Goal: Information Seeking & Learning: Find contact information

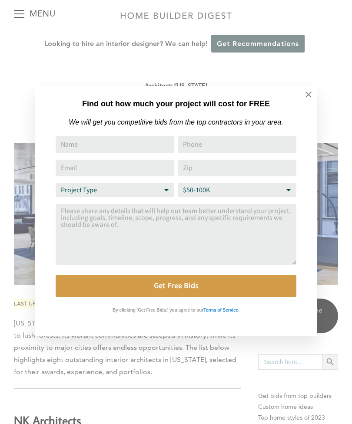
click at [187, 60] on div "Find out how much your project will cost for FREE We will get you competitive b…" at bounding box center [176, 212] width 352 height 424
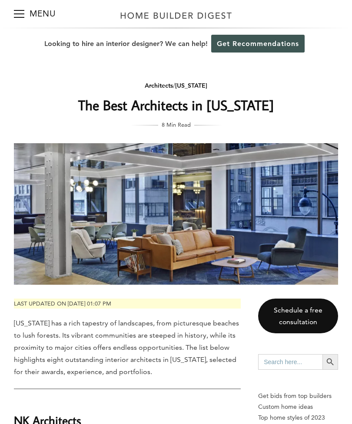
click at [21, 14] on span "Menu" at bounding box center [19, 13] width 10 height 1
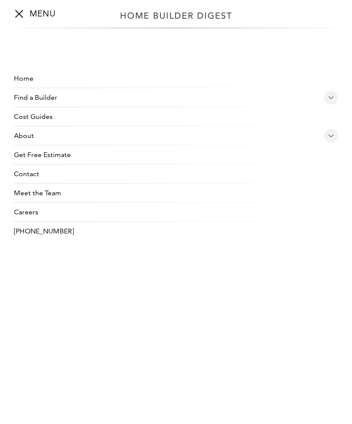
click at [331, 98] on icon at bounding box center [331, 98] width 6 height 8
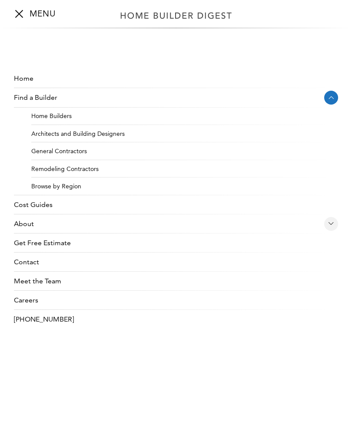
click at [119, 135] on link "Architects and Building Designers" at bounding box center [184, 134] width 307 height 18
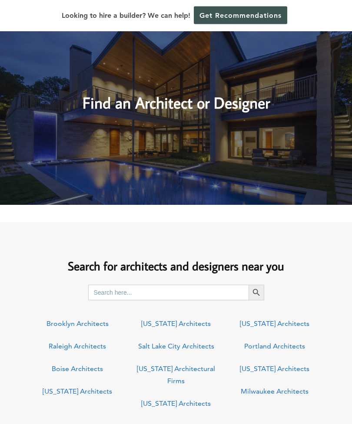
scroll to position [309, 0]
click at [290, 367] on link "[US_STATE] Architects" at bounding box center [275, 369] width 70 height 8
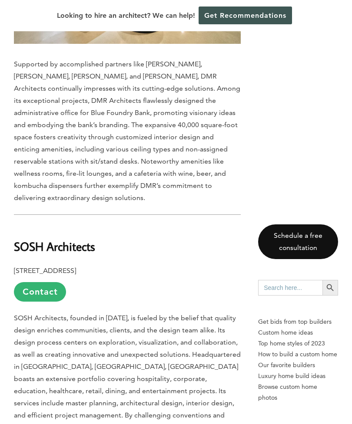
scroll to position [565, 0]
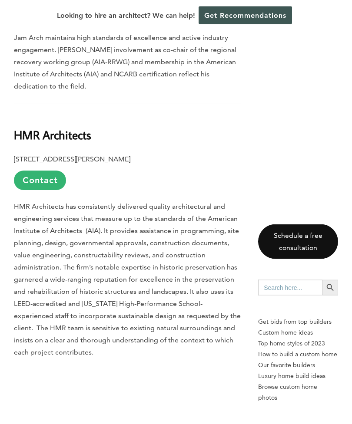
scroll to position [2900, 0]
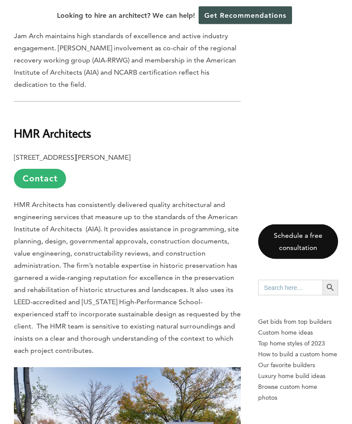
click at [74, 126] on b "HMR Architects" at bounding box center [52, 133] width 77 height 15
click at [55, 169] on link "Contact" at bounding box center [40, 179] width 52 height 20
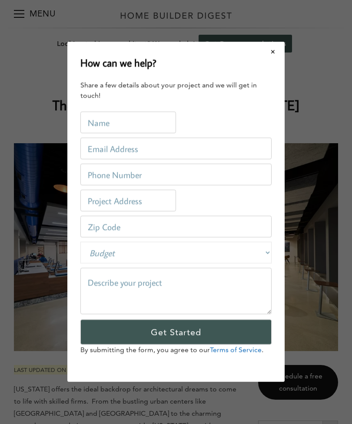
scroll to position [0, 0]
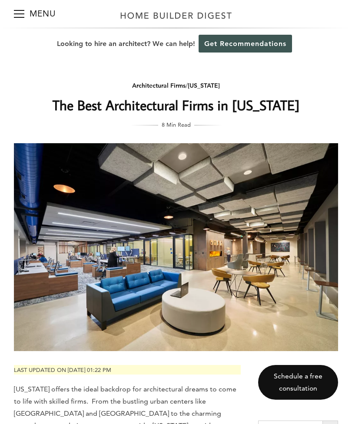
click at [274, 27] on div "Menu Menu Home Find a Builder Home Builders Architects and Building Designers G…" at bounding box center [176, 14] width 352 height 28
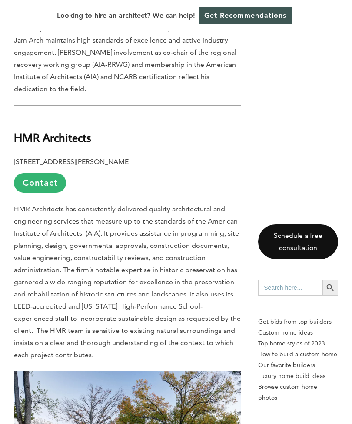
scroll to position [2896, 0]
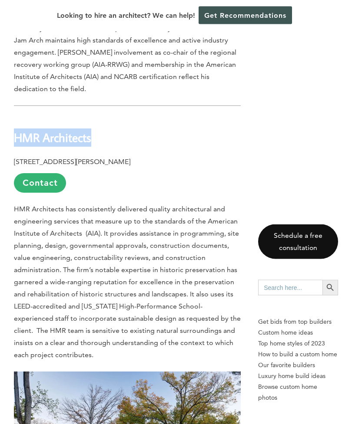
copy b "HMR Architects"
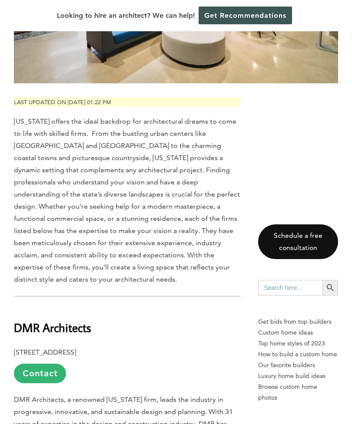
scroll to position [235, 0]
